Goal: Task Accomplishment & Management: Manage account settings

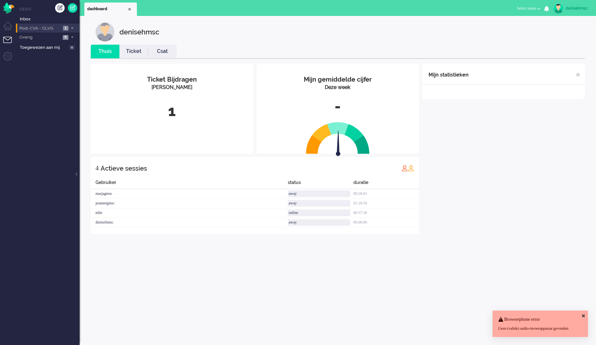
click at [48, 27] on span "Post-CVA - OLVG" at bounding box center [39, 28] width 43 height 6
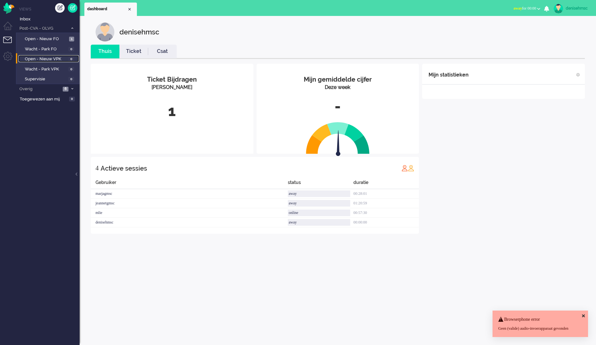
click at [65, 58] on span "Open - Nieuw VPK" at bounding box center [46, 59] width 42 height 6
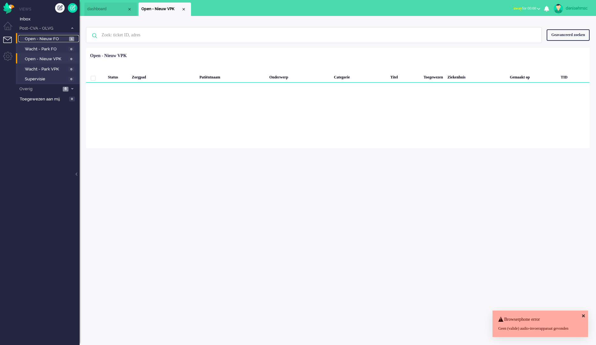
click at [69, 40] on span "1" at bounding box center [71, 39] width 5 height 5
click at [61, 58] on span "Open - Nieuw VPK" at bounding box center [46, 59] width 42 height 6
click at [184, 10] on div "Close tab" at bounding box center [183, 9] width 5 height 5
